Goal: Information Seeking & Learning: Learn about a topic

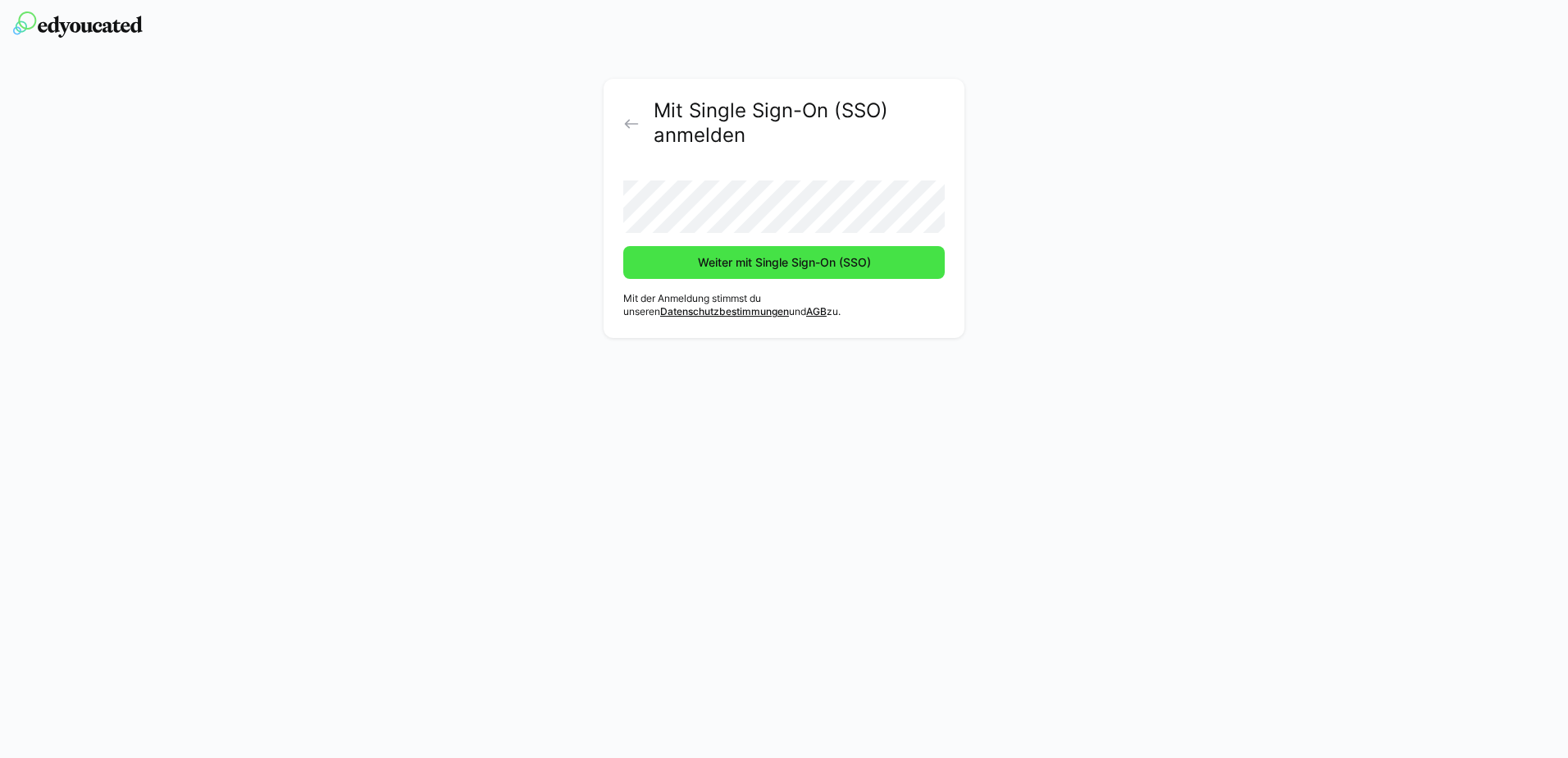
click at [704, 273] on span "Weiter mit Single Sign-On (SSO)" at bounding box center [784, 262] width 322 height 33
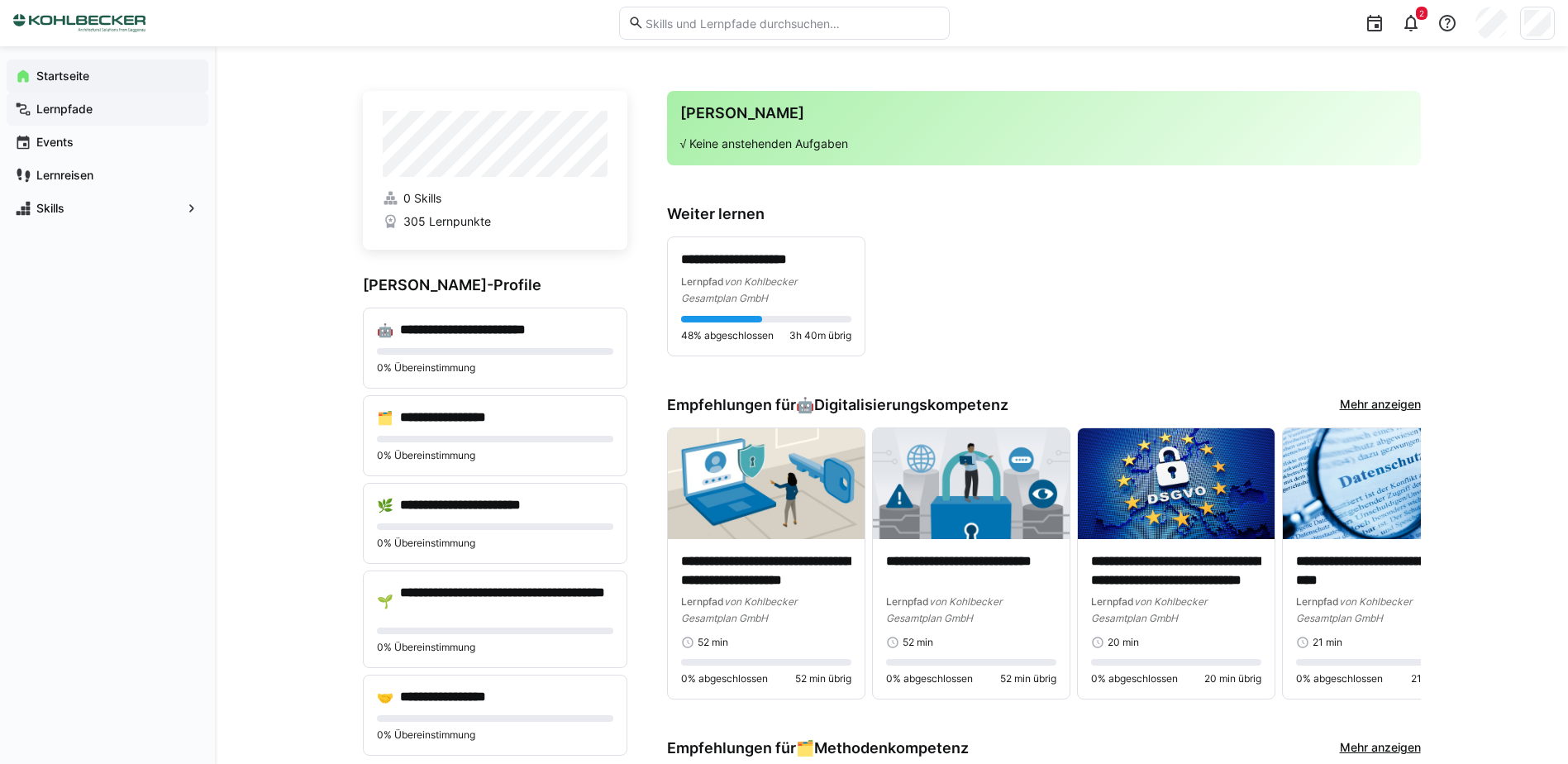
click at [94, 122] on div "Lernpfade" at bounding box center [107, 109] width 202 height 33
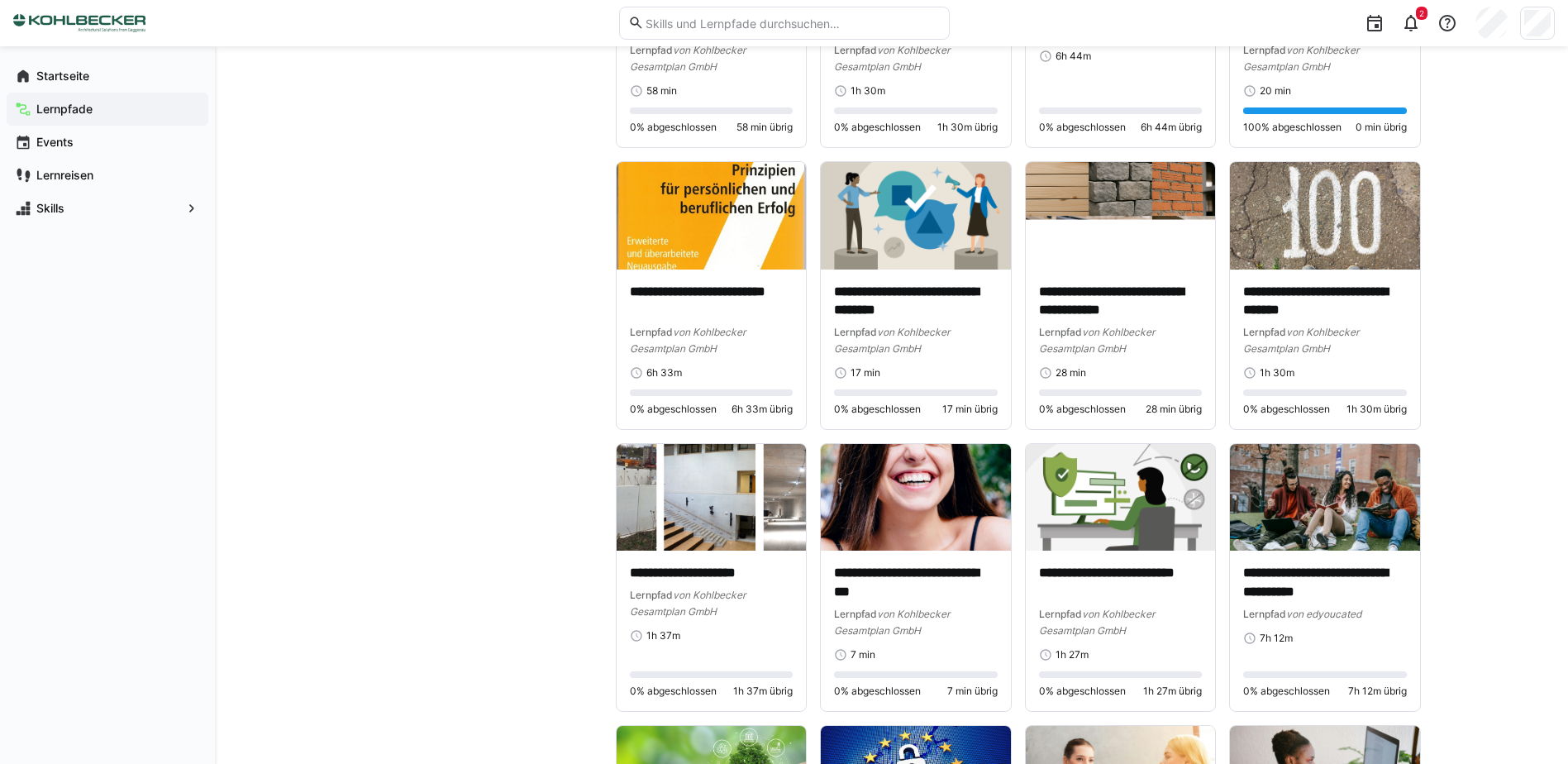
scroll to position [2480, 0]
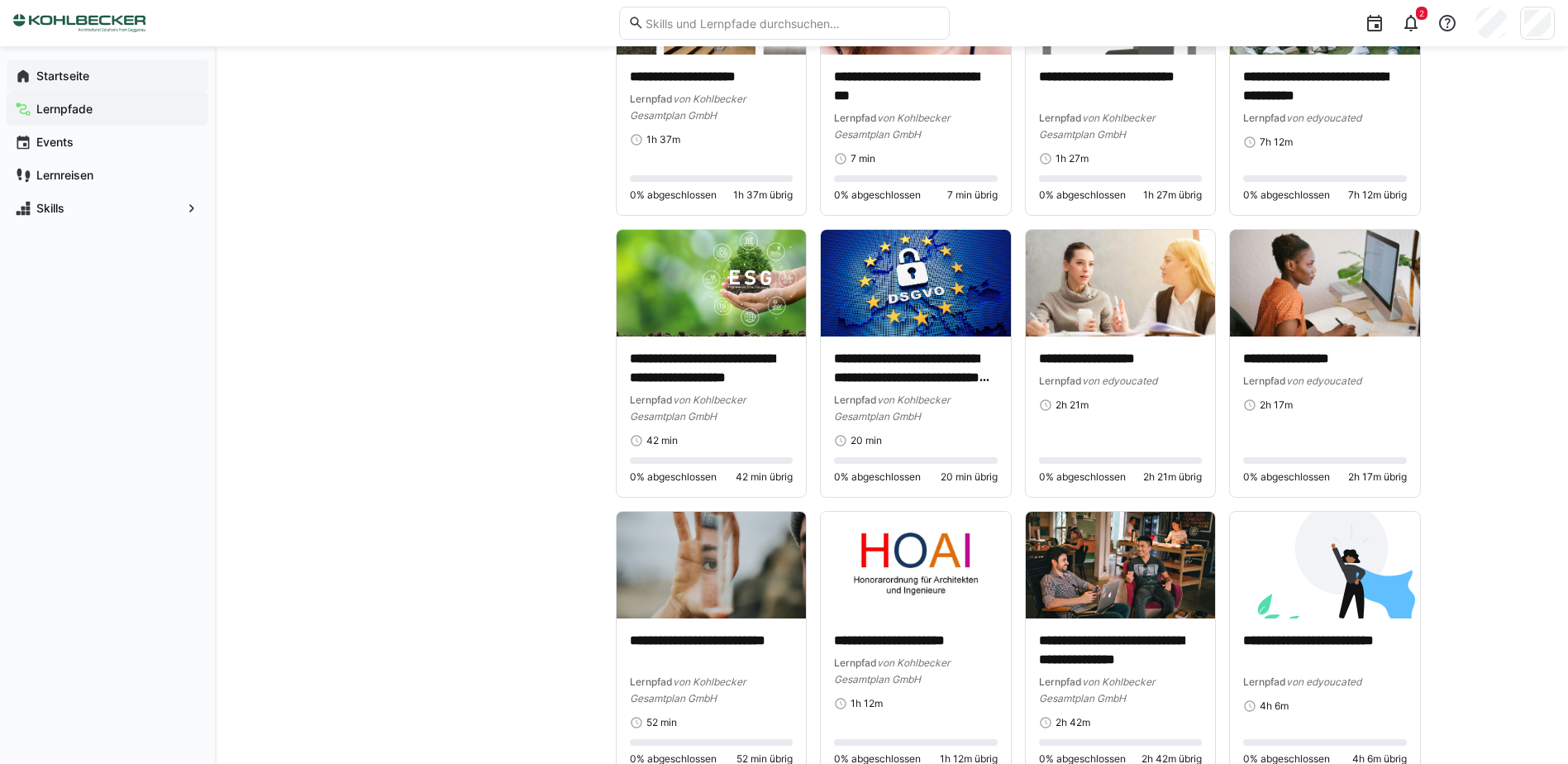
click at [110, 66] on div "Startseite" at bounding box center [107, 76] width 202 height 33
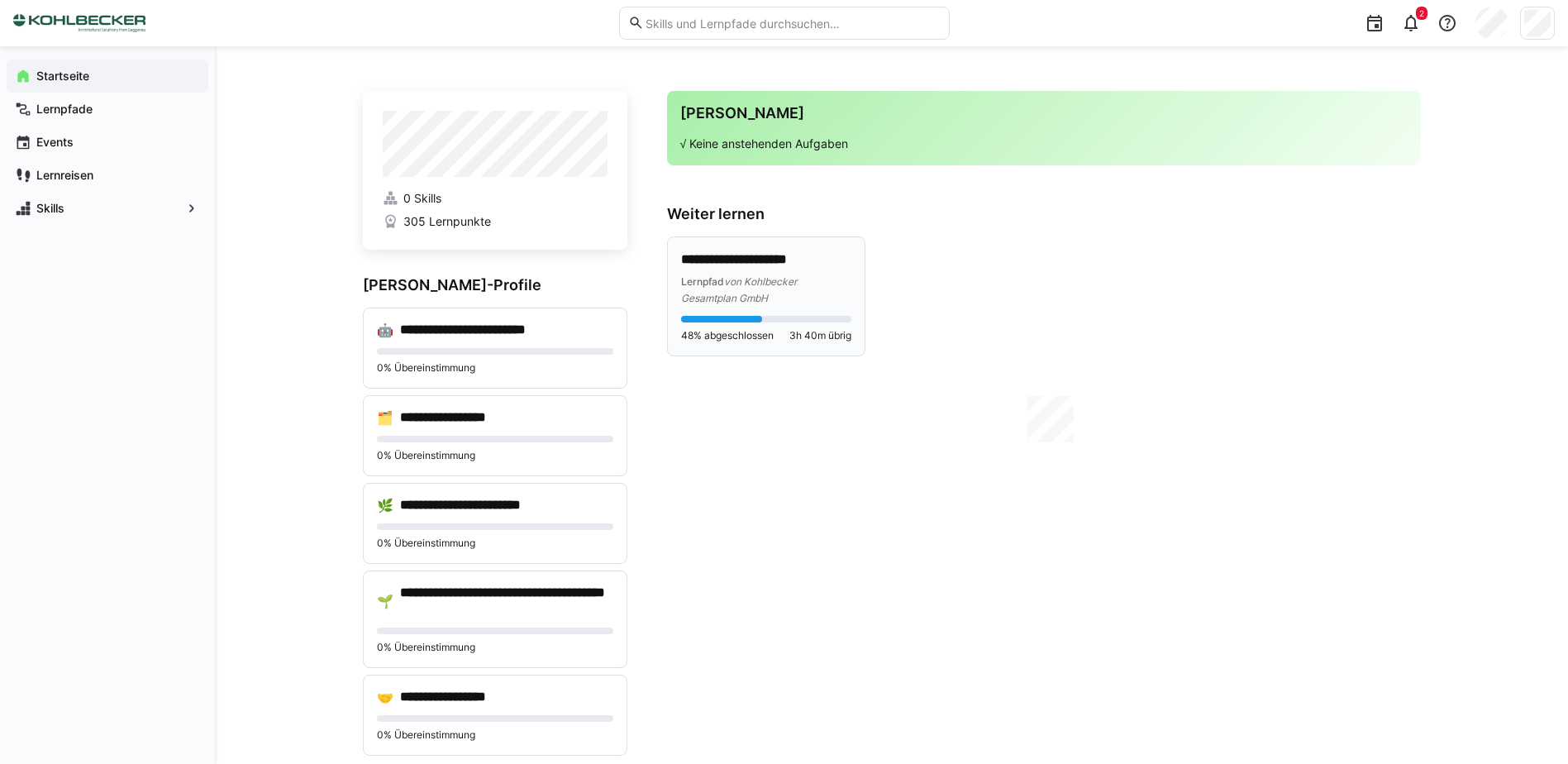
click at [775, 295] on div "Lernpfad von Kohlbecker Gesamtplan GmbH" at bounding box center [766, 289] width 170 height 33
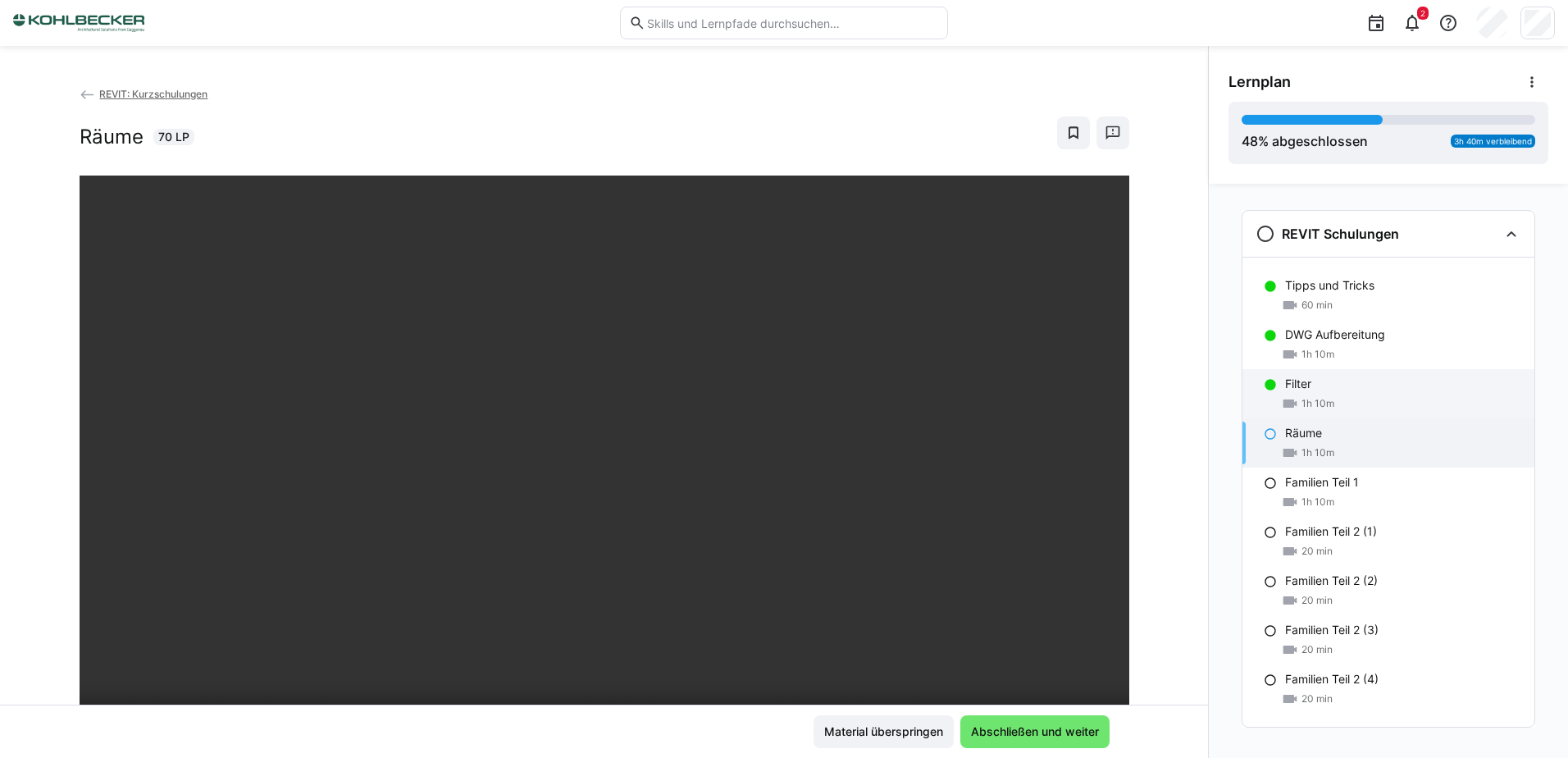
click at [1312, 383] on div "Filter" at bounding box center [1403, 383] width 236 height 16
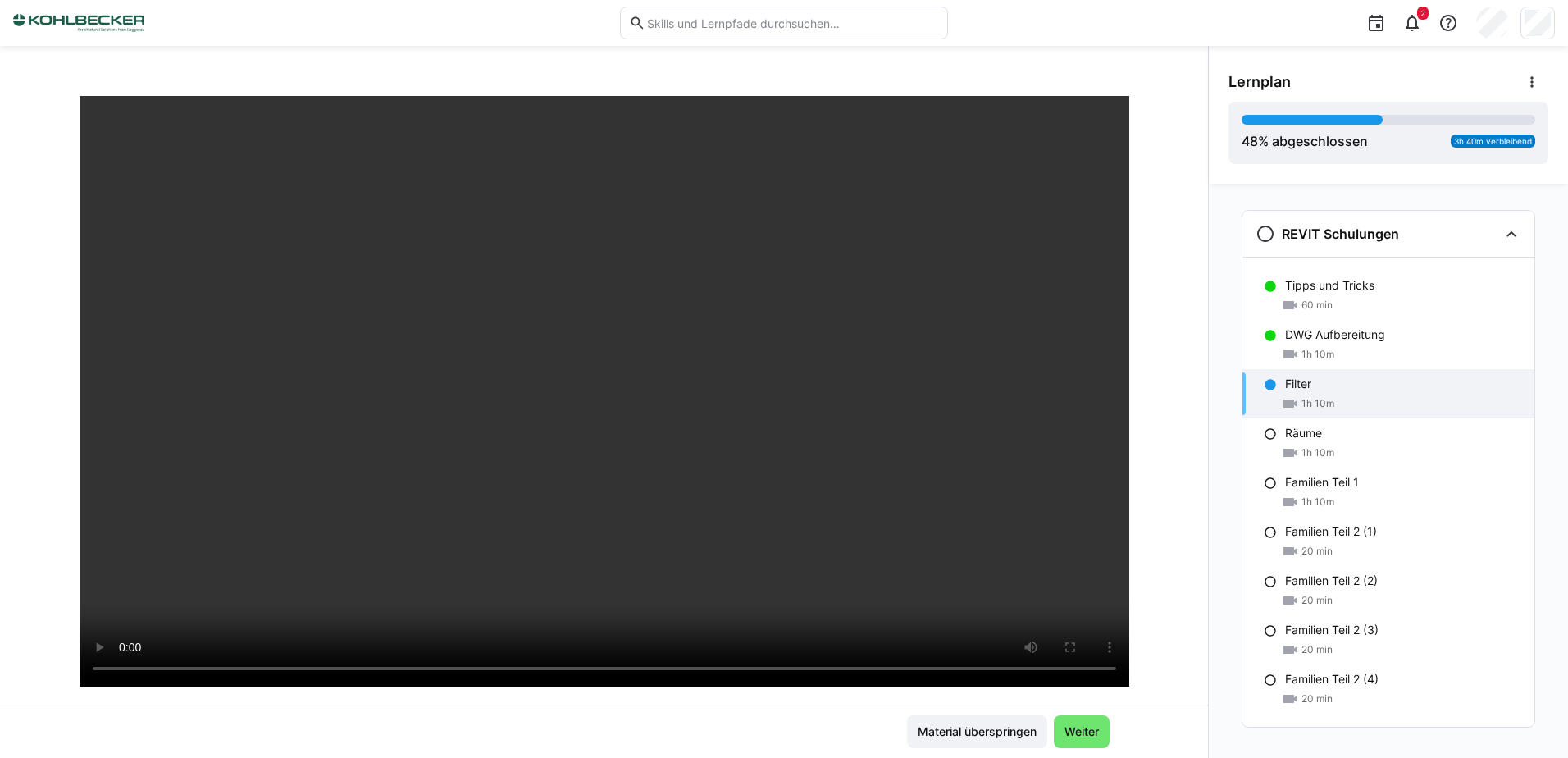
scroll to position [82, 0]
